Goal: Transaction & Acquisition: Subscribe to service/newsletter

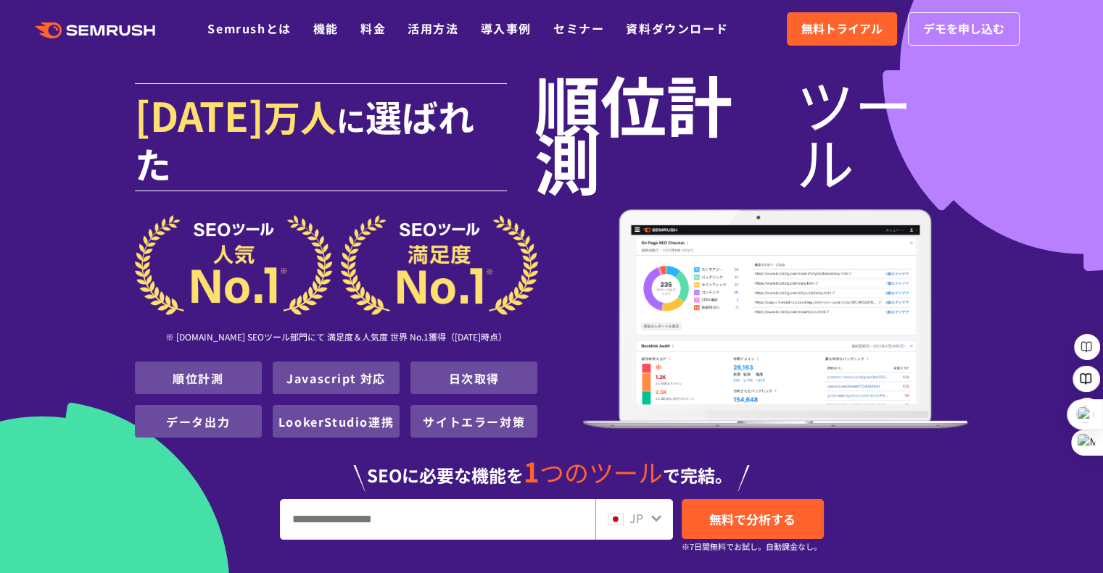
click at [352, 500] on input "URL、キーワードを入力してください" at bounding box center [438, 519] width 314 height 39
paste input "**********"
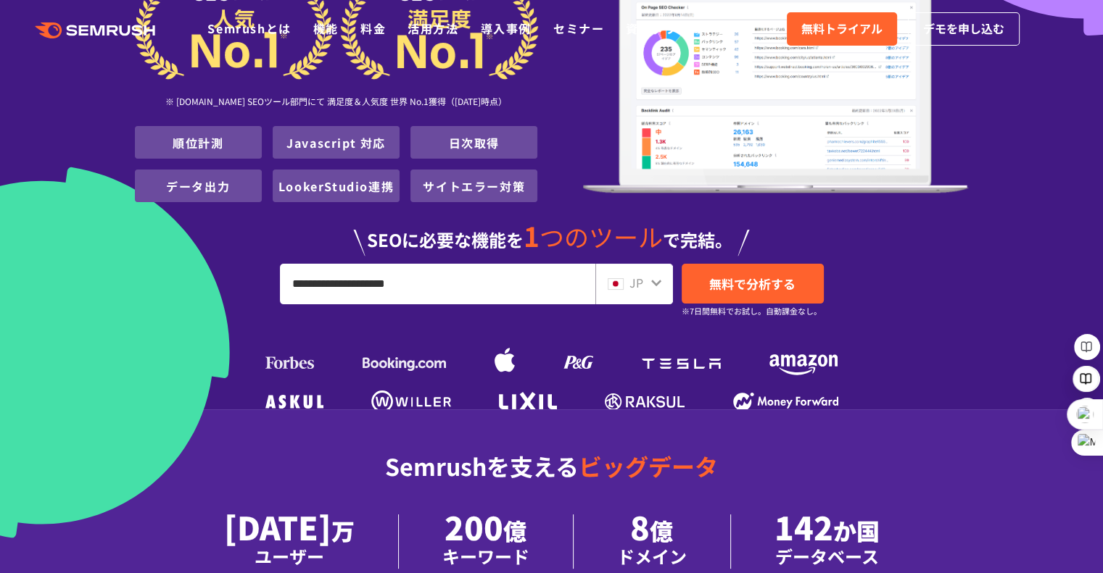
scroll to position [241, 0]
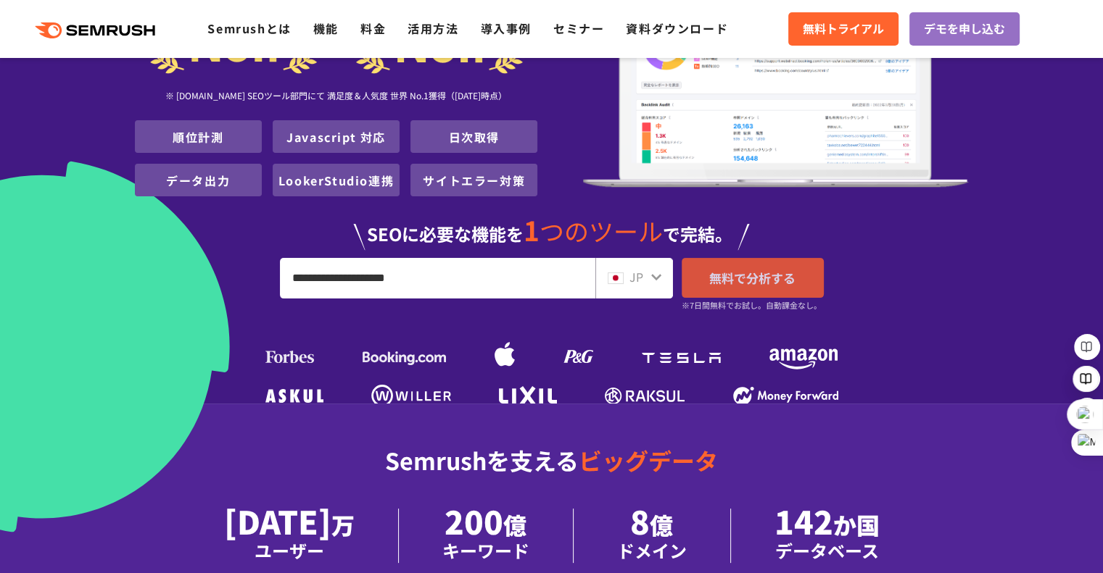
type input "**********"
click at [764, 269] on span "無料で分析する" at bounding box center [752, 278] width 86 height 18
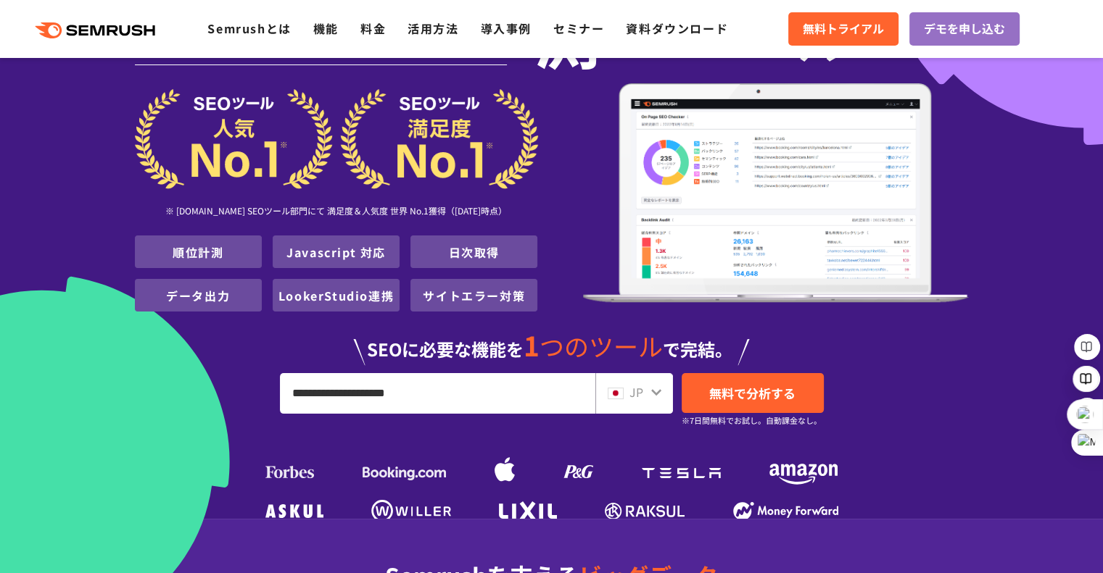
scroll to position [0, 0]
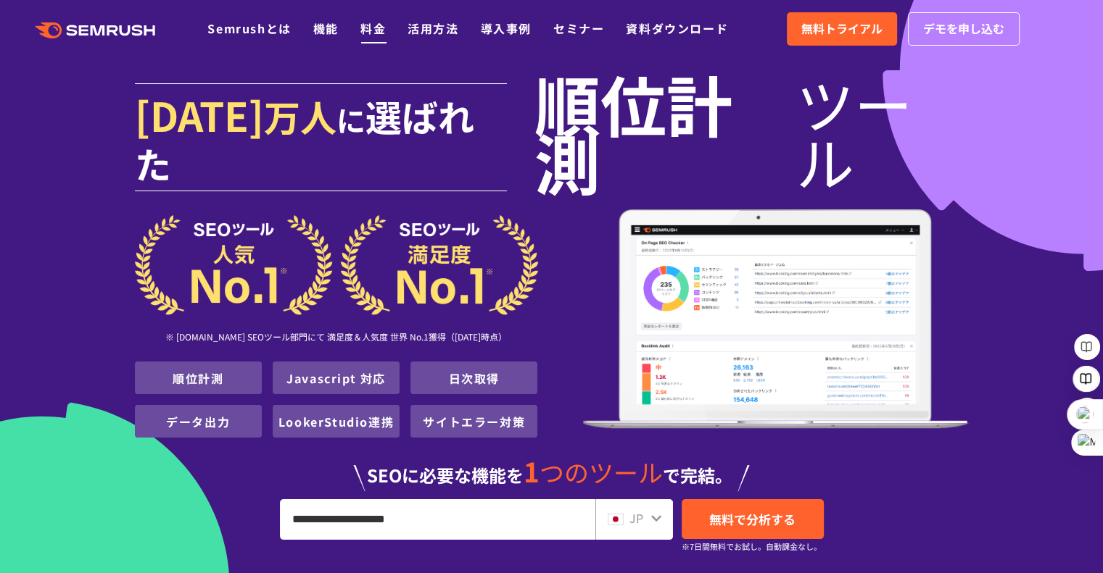
click at [365, 31] on link "料金" at bounding box center [372, 28] width 25 height 17
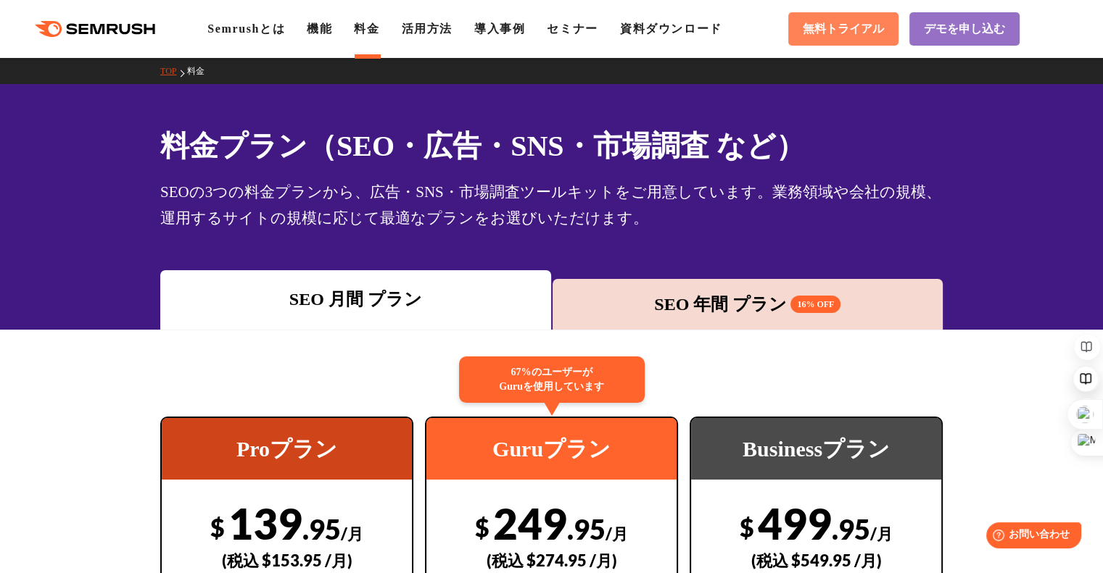
click at [850, 26] on span "無料トライアル" at bounding box center [842, 29] width 81 height 15
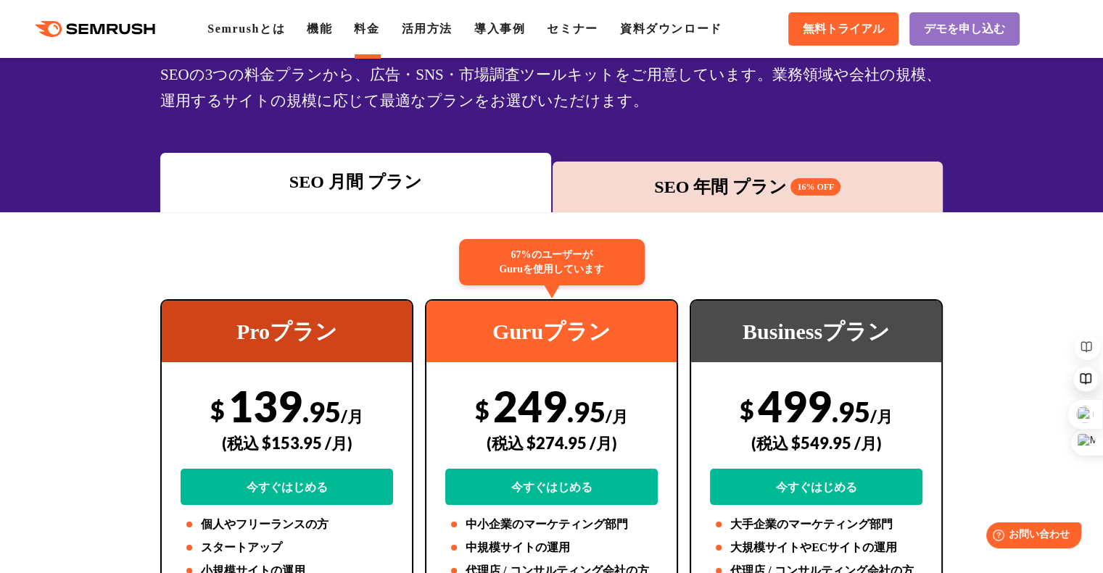
scroll to position [120, 0]
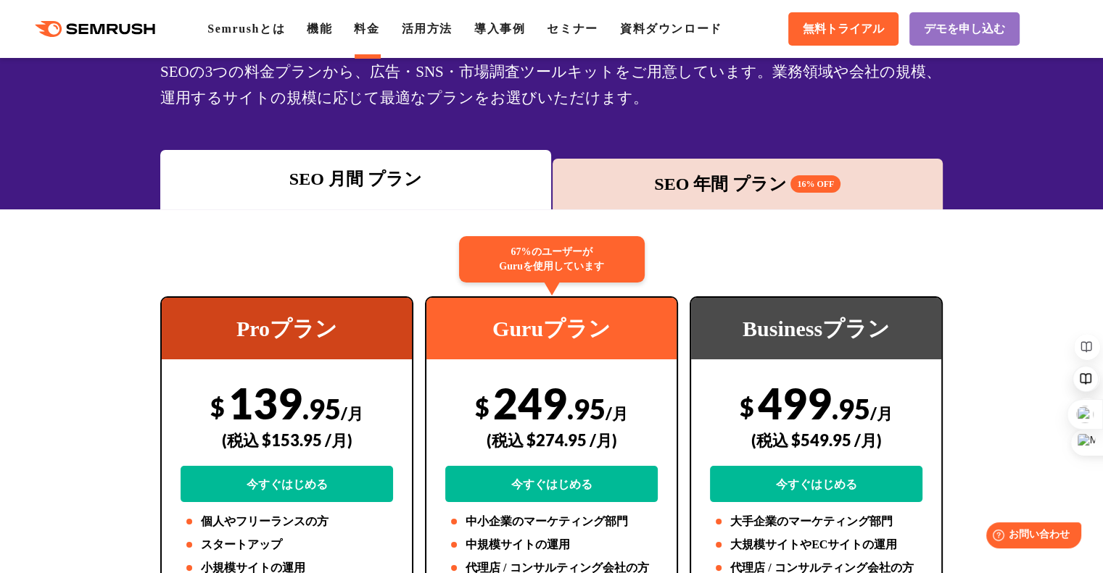
click at [734, 186] on div "SEO 年間 プラン 16% OFF" at bounding box center [748, 184] width 376 height 26
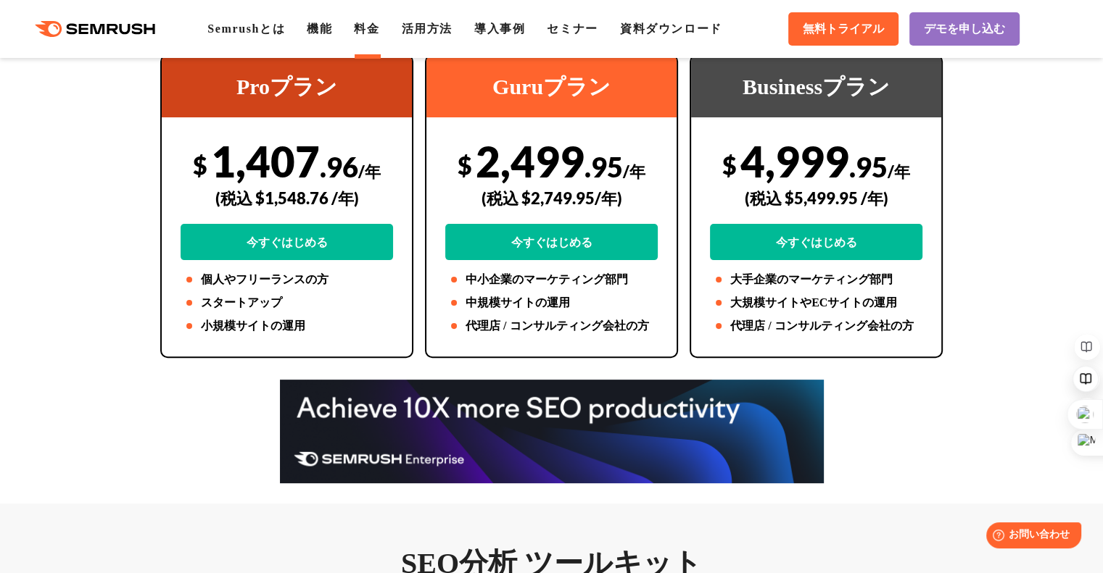
scroll to position [0, 0]
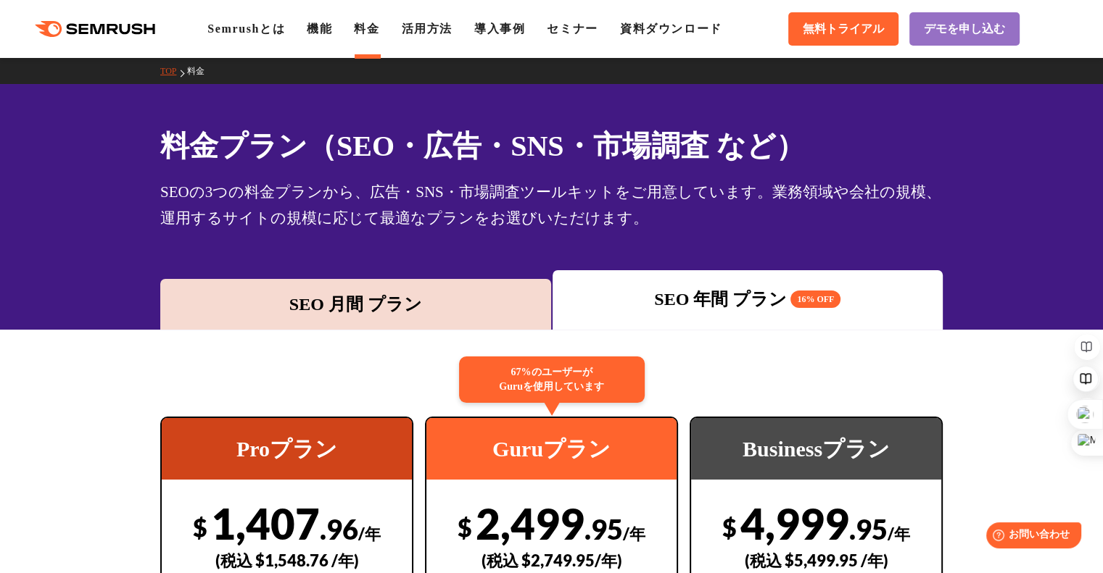
click at [468, 279] on div "SEO 月間 プラン" at bounding box center [355, 304] width 391 height 51
